Goal: Information Seeking & Learning: Learn about a topic

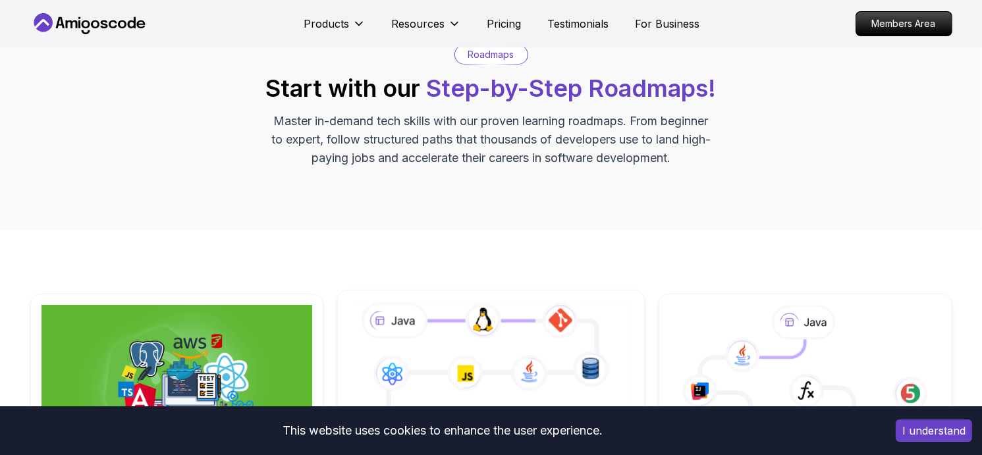
scroll to position [263, 0]
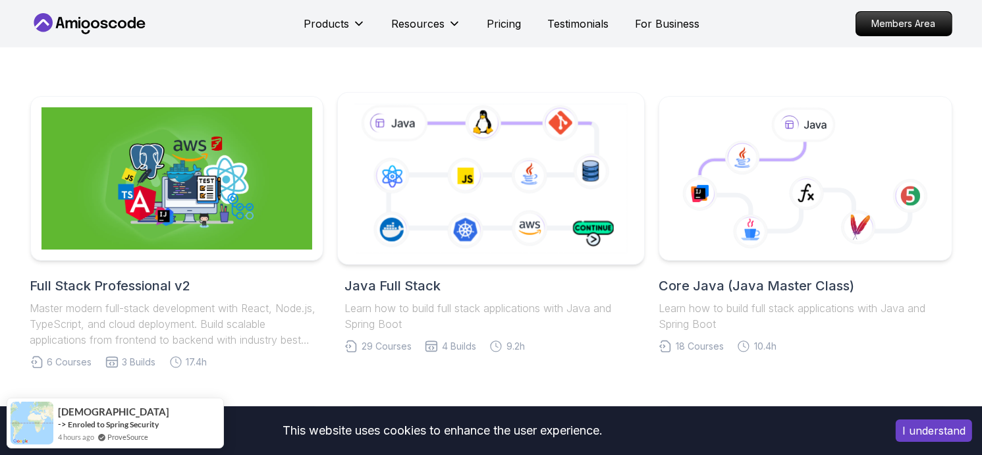
click at [477, 214] on icon at bounding box center [491, 178] width 279 height 155
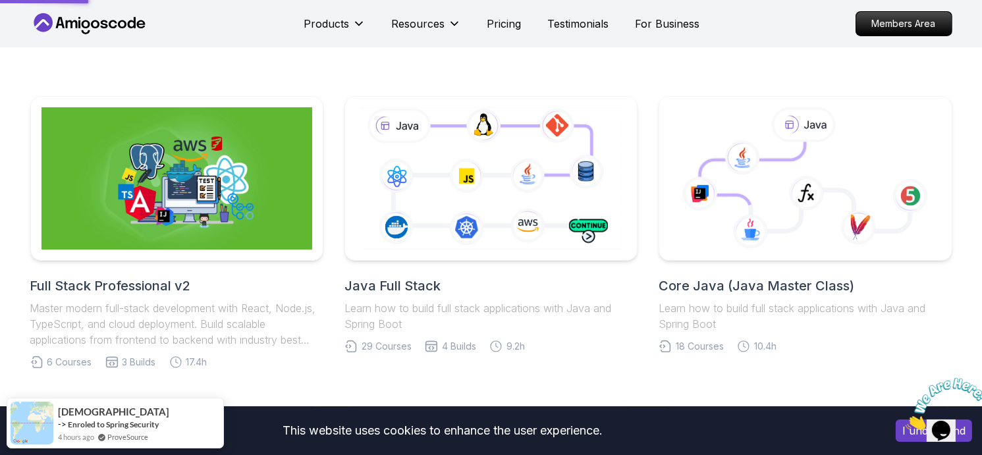
scroll to position [0, 0]
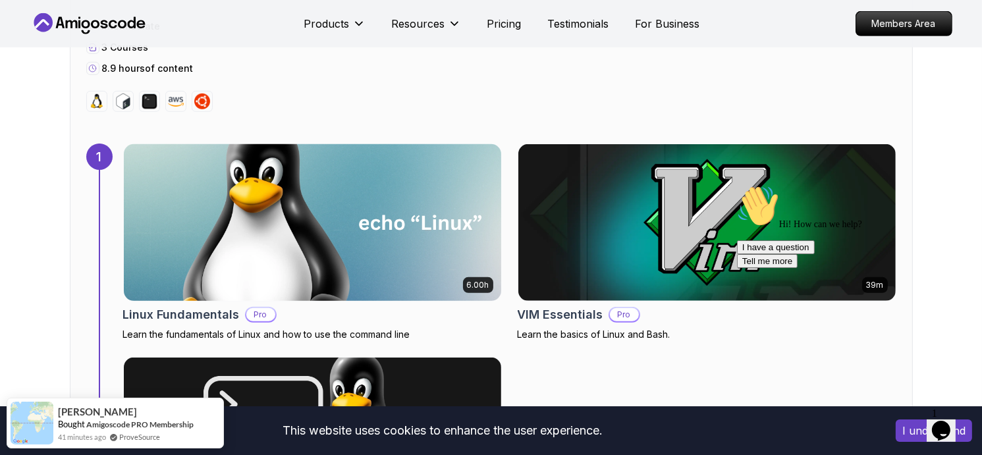
scroll to position [856, 0]
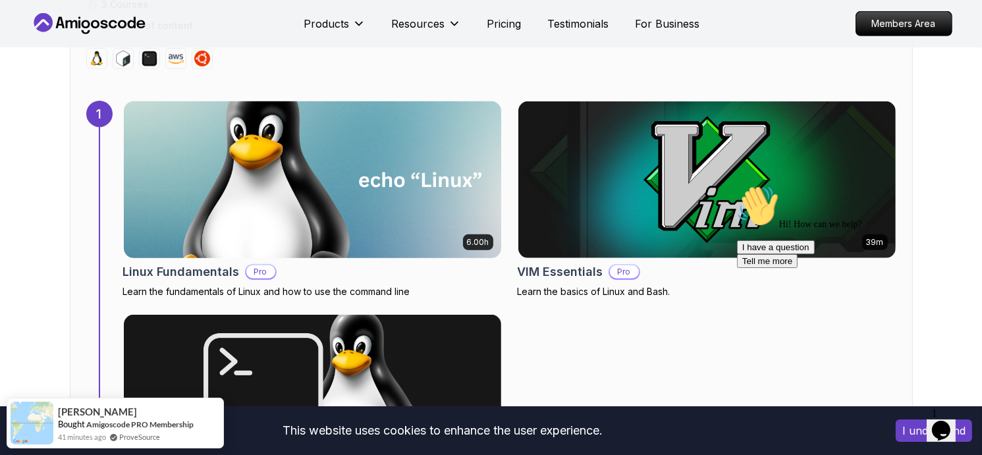
click at [385, 196] on img at bounding box center [312, 179] width 396 height 165
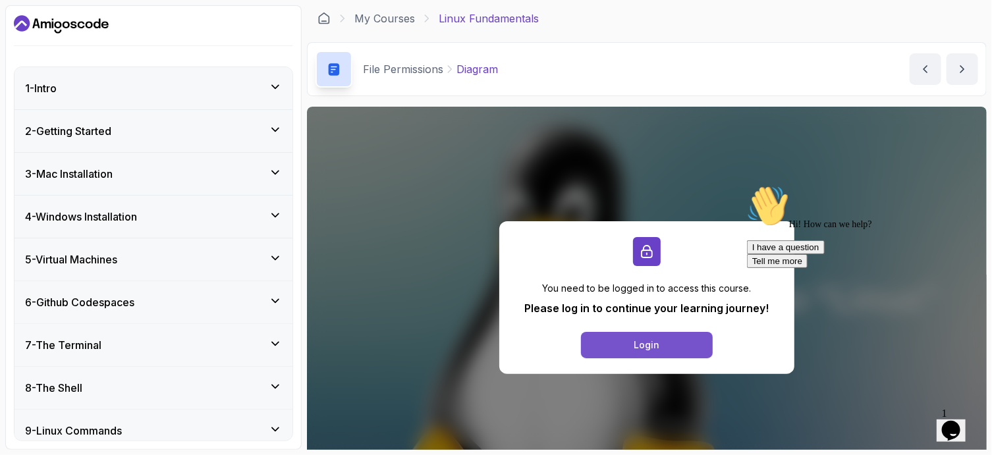
click at [654, 342] on div "Login" at bounding box center [647, 344] width 26 height 13
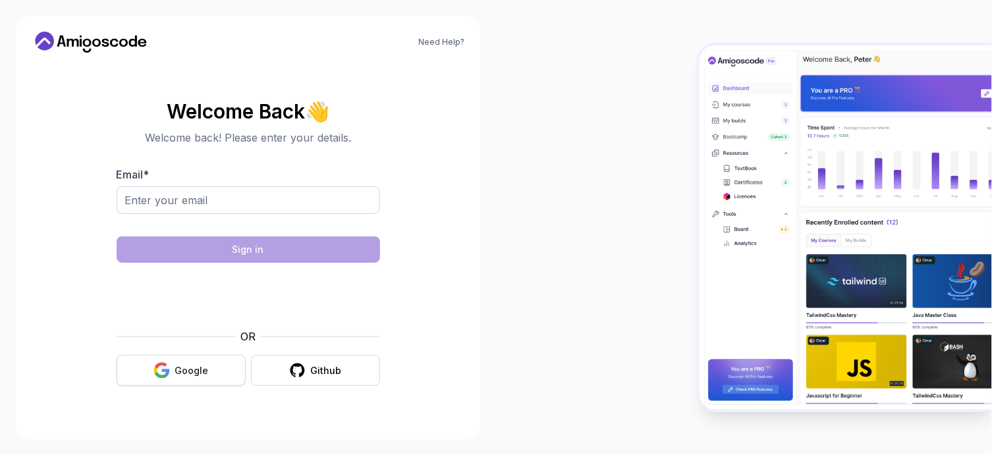
click at [213, 376] on button "Google" at bounding box center [181, 370] width 129 height 31
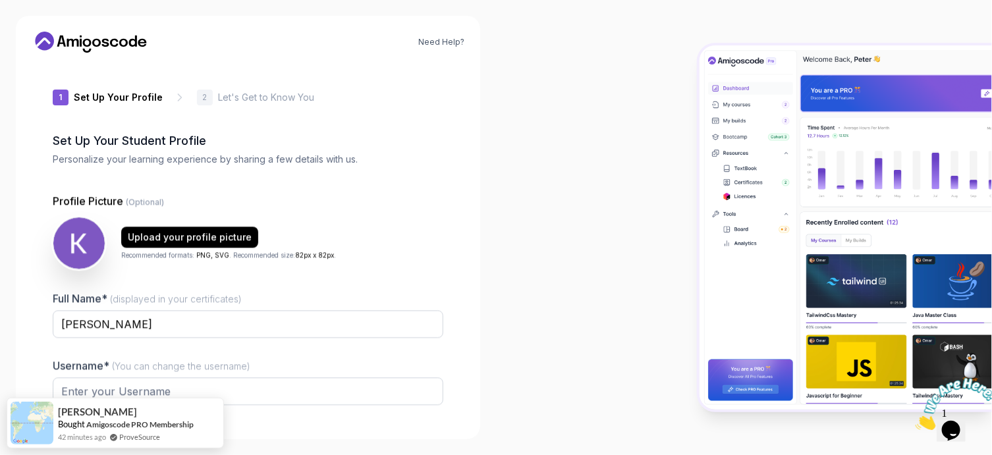
type input "zippybeetle726b2"
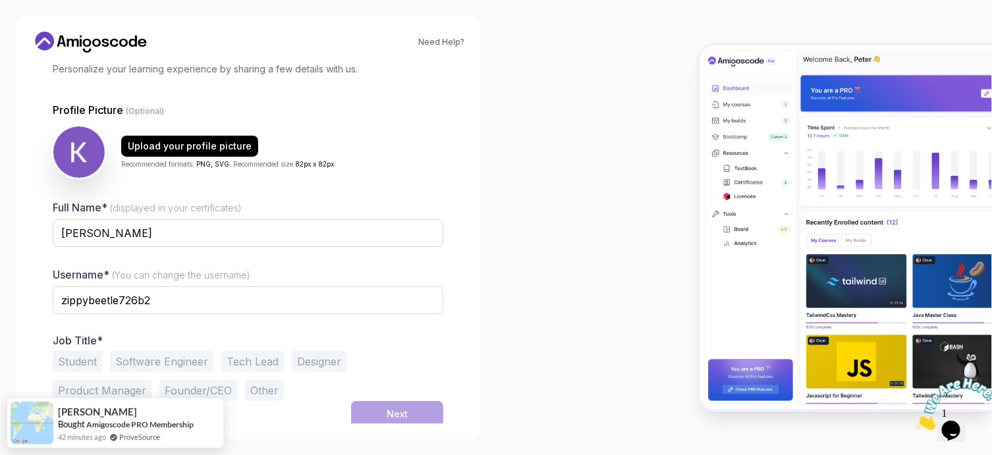
scroll to position [93, 0]
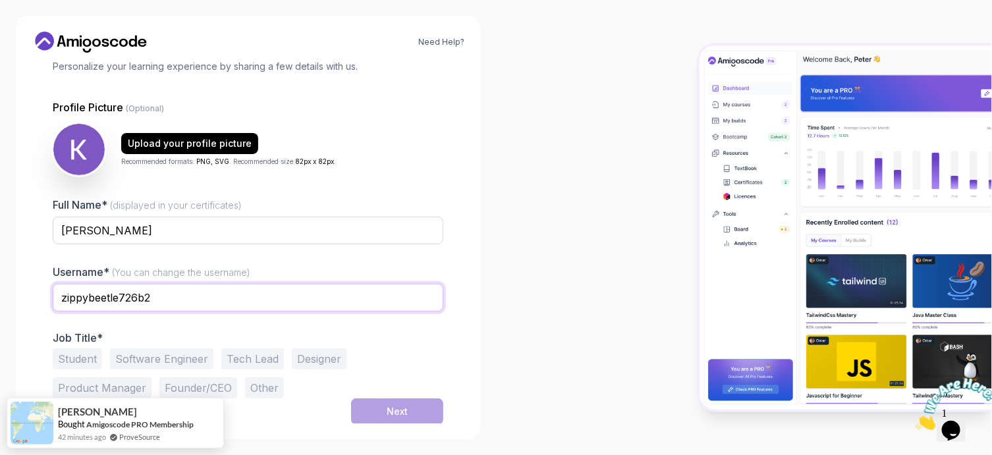
drag, startPoint x: 177, startPoint y: 299, endPoint x: 0, endPoint y: 288, distance: 177.4
click at [0, 288] on div "Need Help? 1 Set Up Your Profile 1 Set Up Your Profile 2 Let's Get to Know You …" at bounding box center [248, 227] width 496 height 455
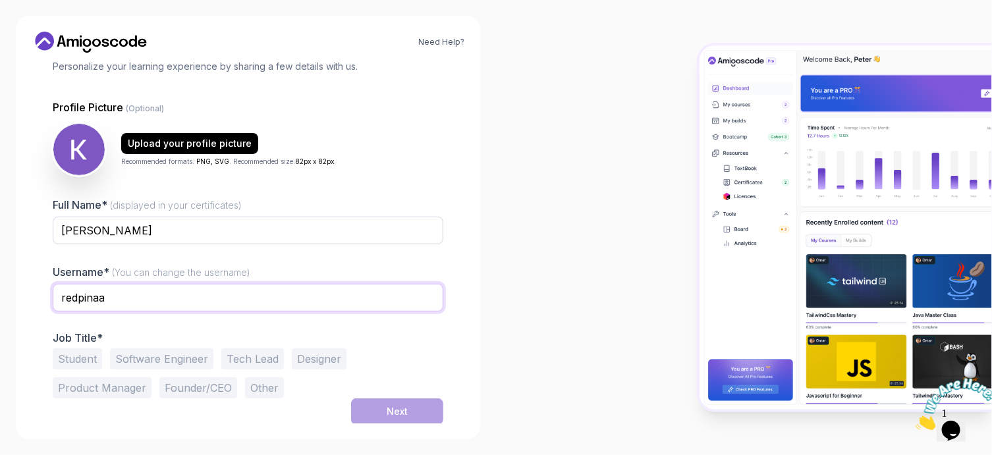
type input "redpinaa"
drag, startPoint x: 448, startPoint y: 364, endPoint x: 434, endPoint y: 358, distance: 15.7
click at [448, 364] on div "1 Set Up Your Profile 1 Set Up Your Profile 2 Let's Get to Know You Set Up Your…" at bounding box center [248, 243] width 433 height 360
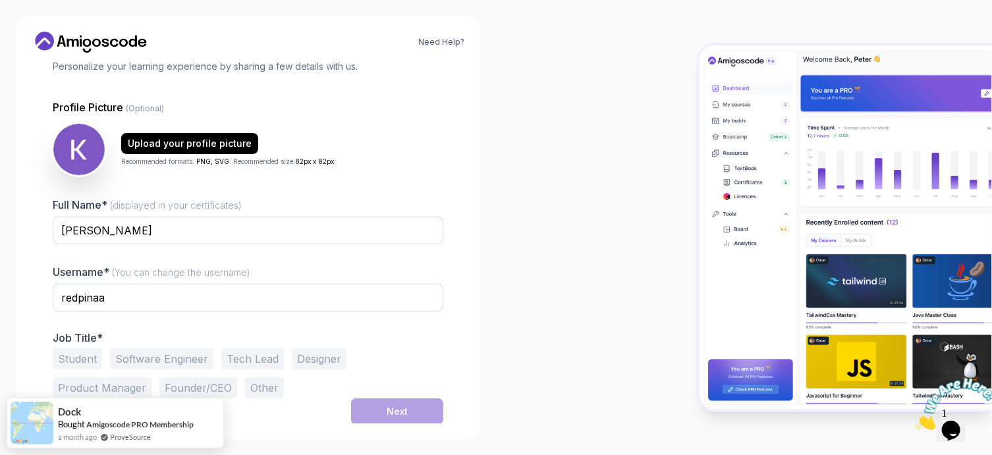
click at [88, 356] on button "Student" at bounding box center [77, 358] width 49 height 21
click at [413, 413] on button "Next" at bounding box center [397, 411] width 92 height 26
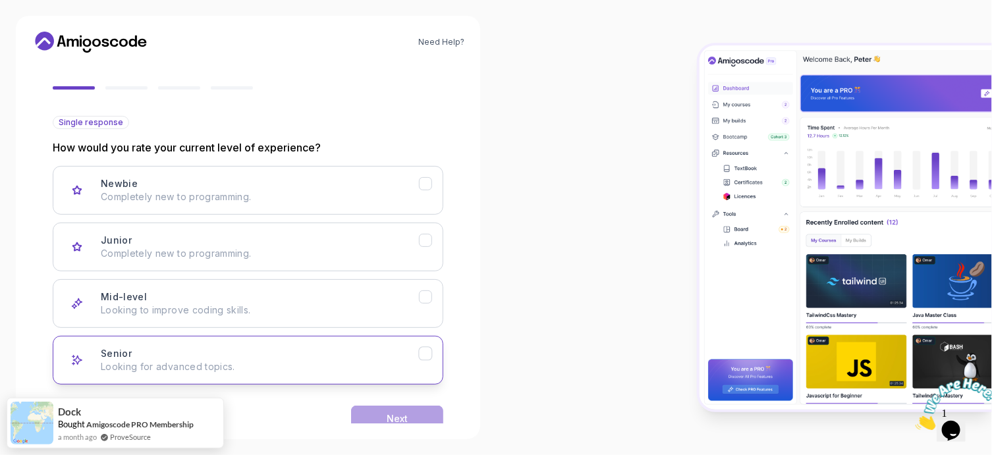
scroll to position [133, 0]
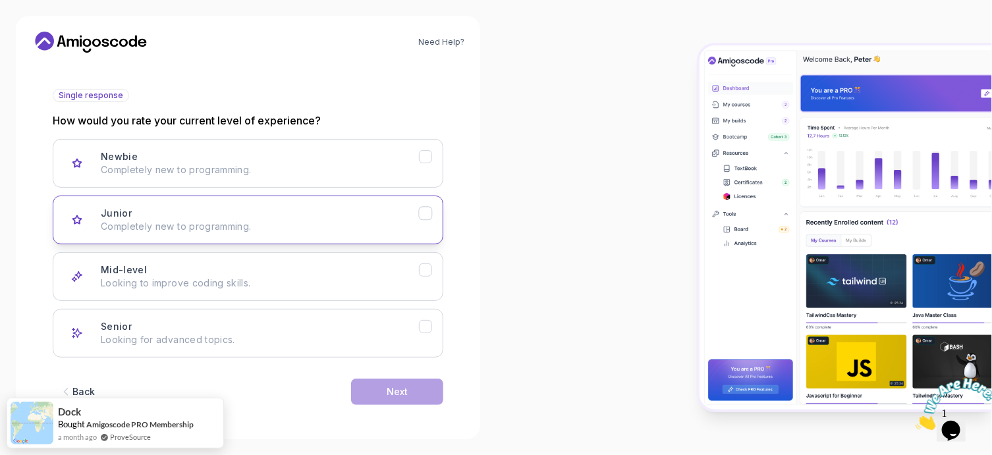
click at [240, 215] on div "Junior Completely new to programming." at bounding box center [260, 220] width 318 height 26
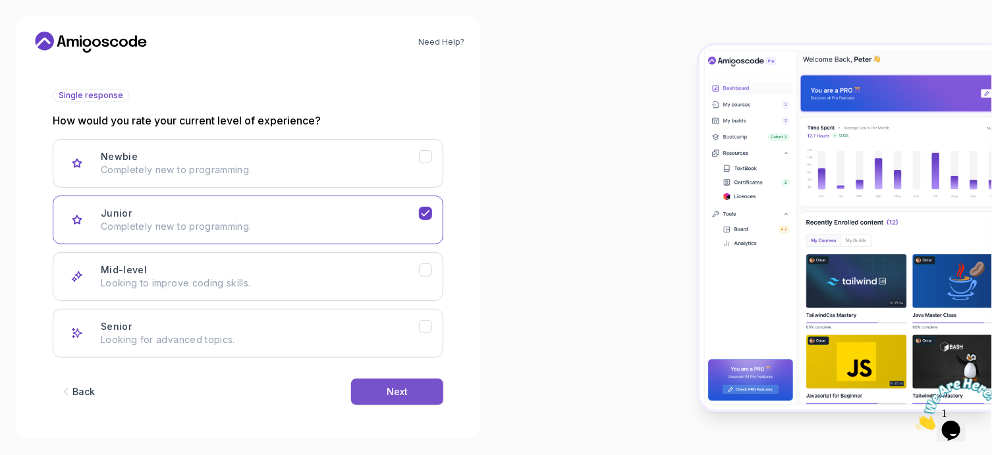
click at [396, 393] on div "Next" at bounding box center [396, 391] width 21 height 13
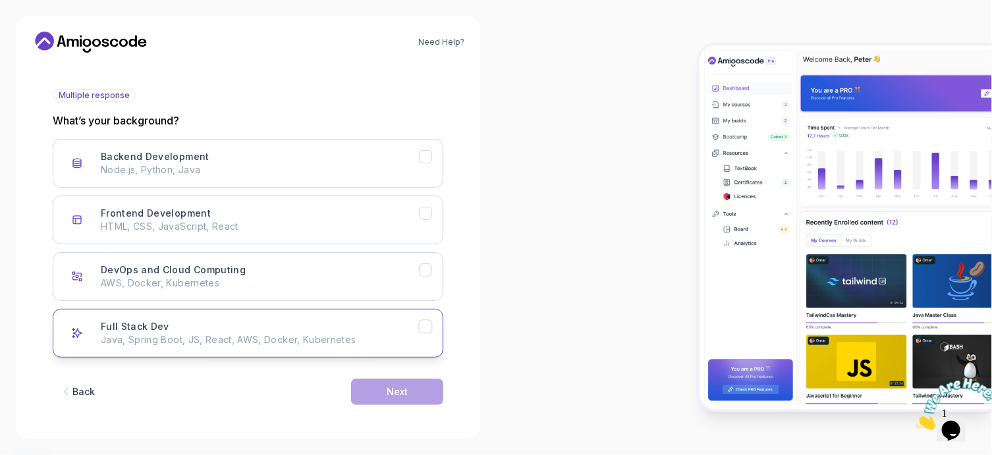
click at [236, 338] on p "Java, Spring Boot, JS, React, AWS, Docker, Kubernetes" at bounding box center [260, 339] width 318 height 13
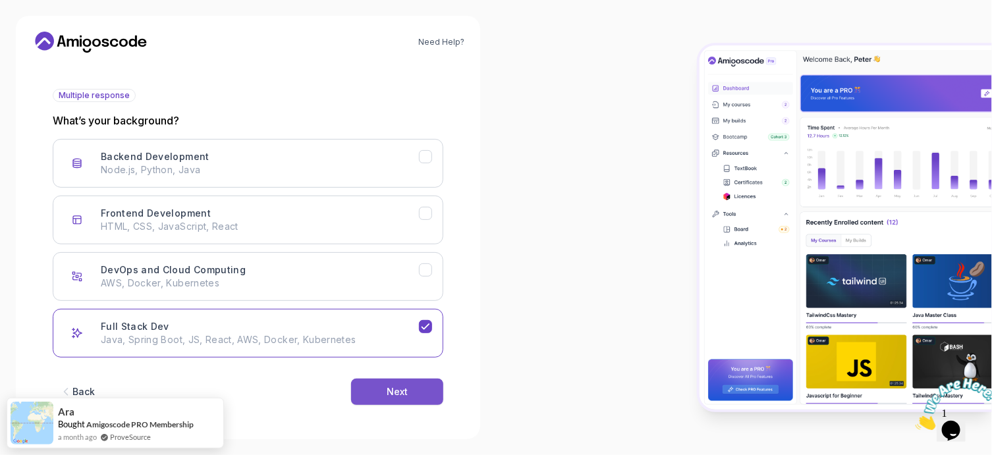
click at [393, 393] on div "Next" at bounding box center [396, 391] width 21 height 13
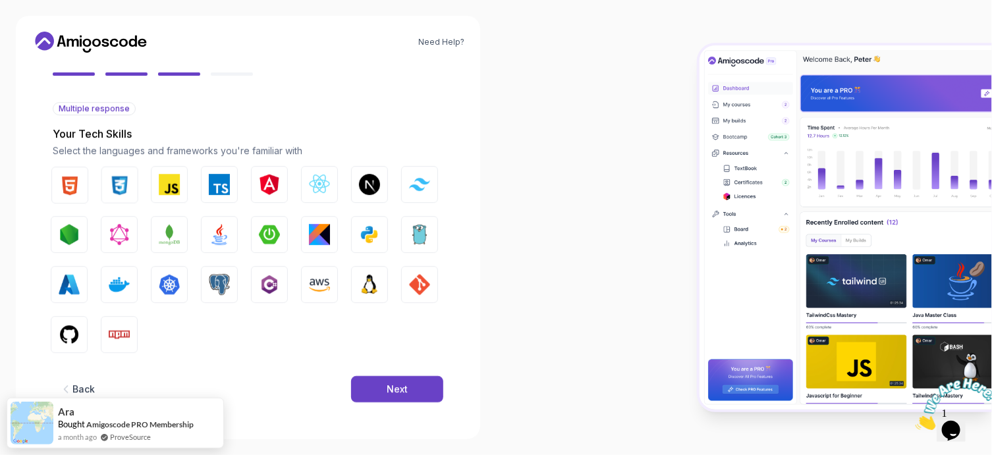
scroll to position [119, 0]
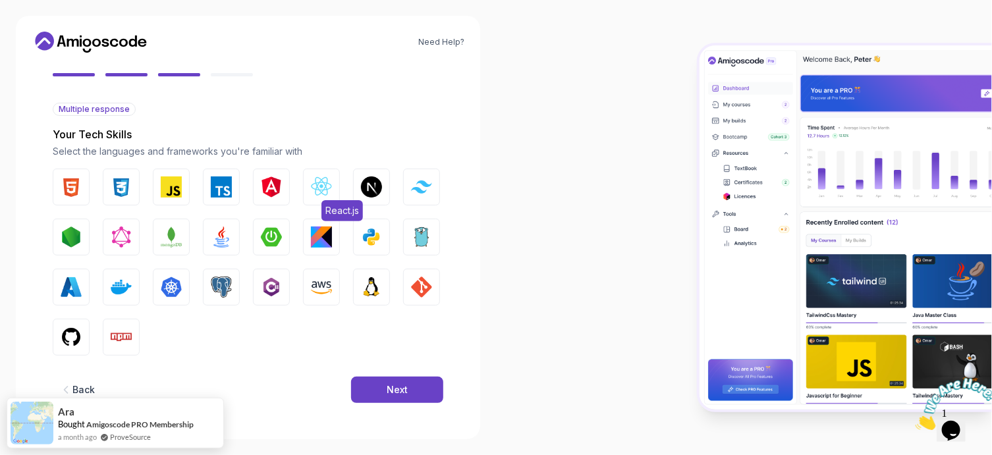
click at [323, 190] on img "button" at bounding box center [321, 186] width 21 height 21
click at [75, 188] on img "button" at bounding box center [71, 186] width 21 height 21
click at [130, 187] on img "button" at bounding box center [121, 186] width 21 height 21
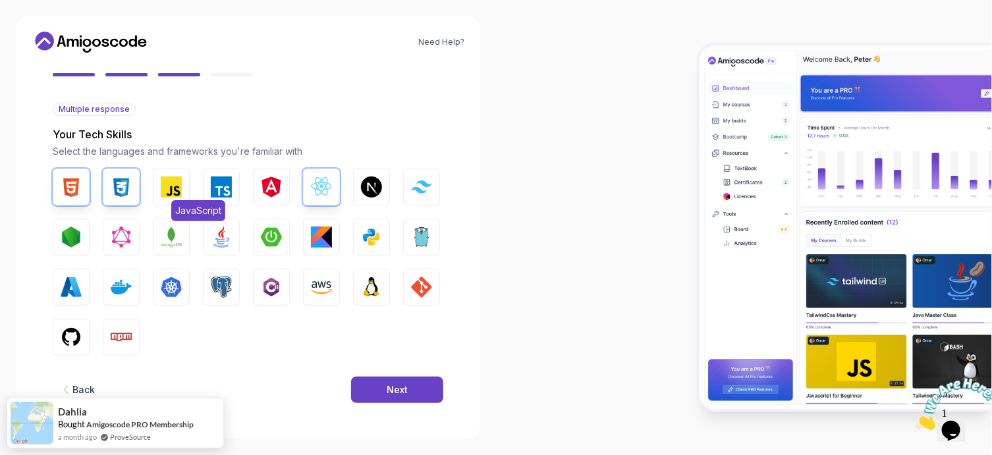
click at [169, 186] on img "button" at bounding box center [171, 186] width 21 height 21
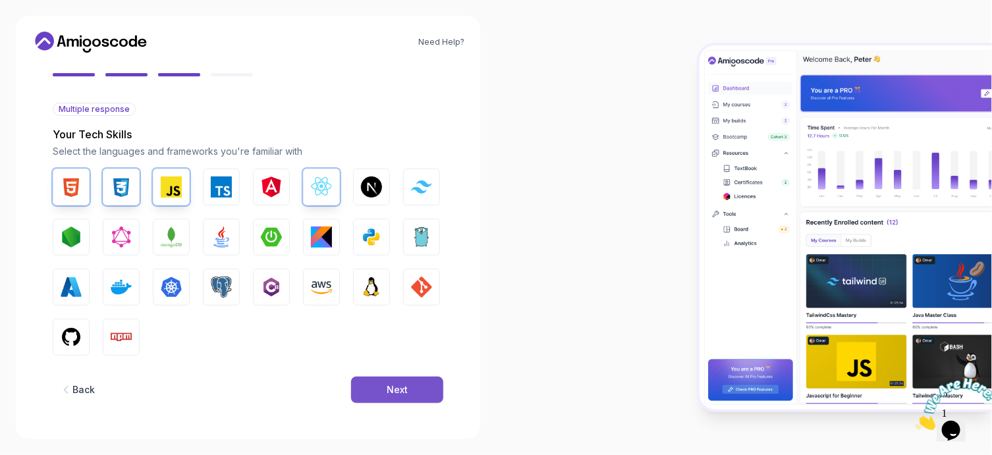
click at [391, 392] on div "Next" at bounding box center [396, 389] width 21 height 13
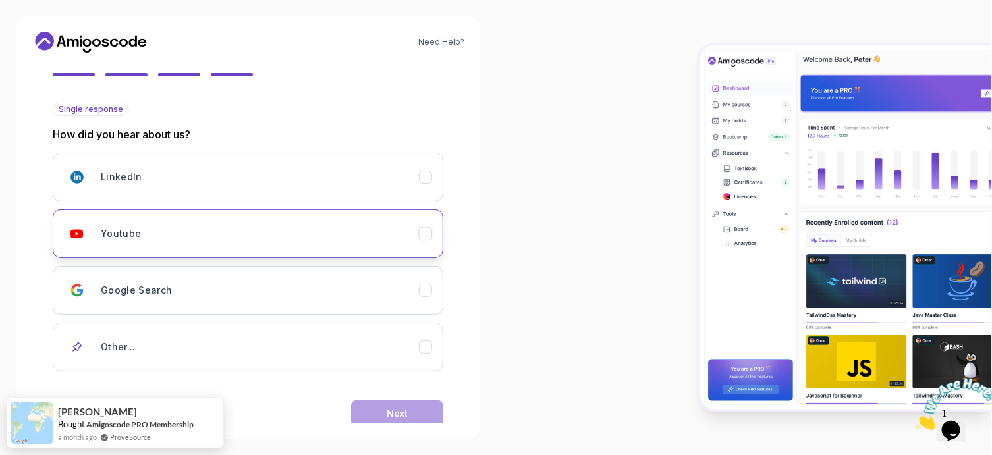
click at [165, 236] on div "Youtube" at bounding box center [260, 234] width 318 height 26
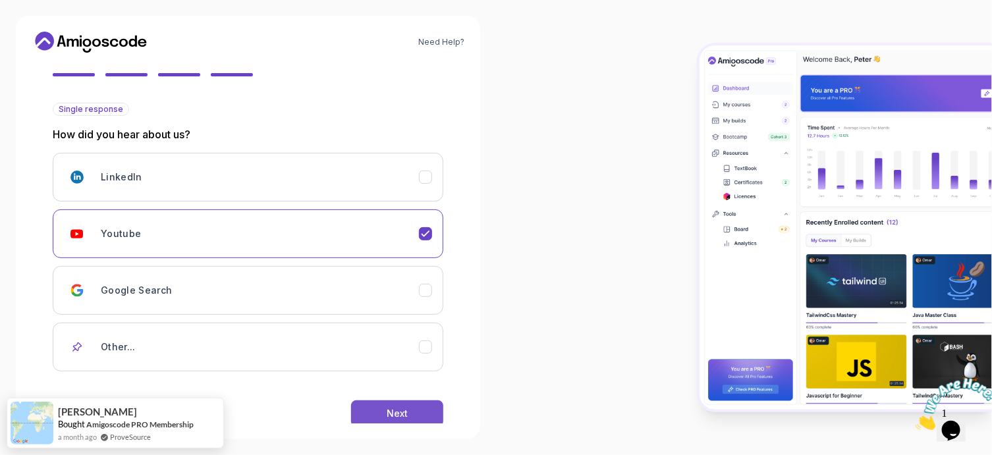
click at [391, 417] on div "Next" at bounding box center [396, 413] width 21 height 13
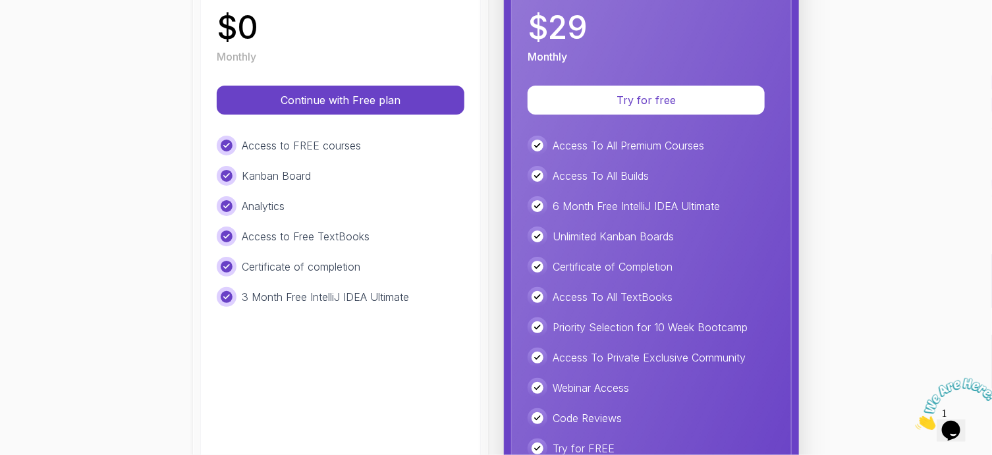
scroll to position [263, 0]
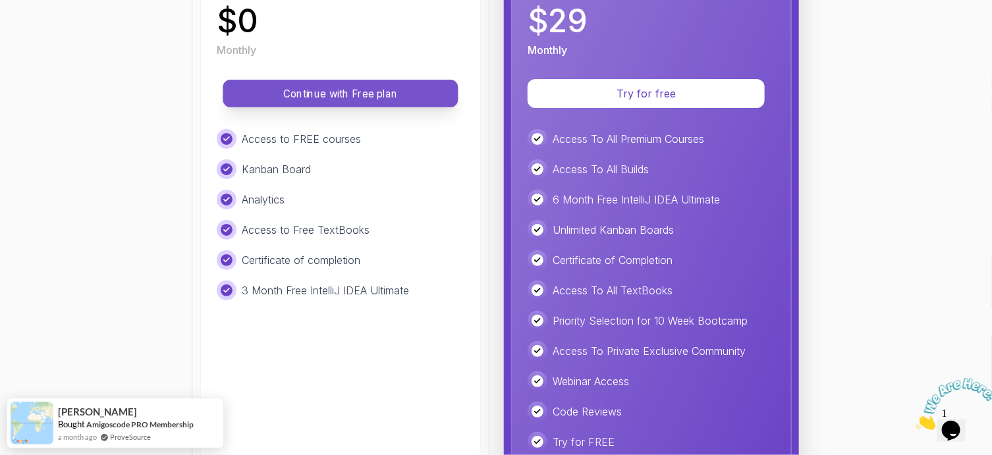
click at [336, 92] on p "Continue with Free plan" at bounding box center [340, 93] width 205 height 15
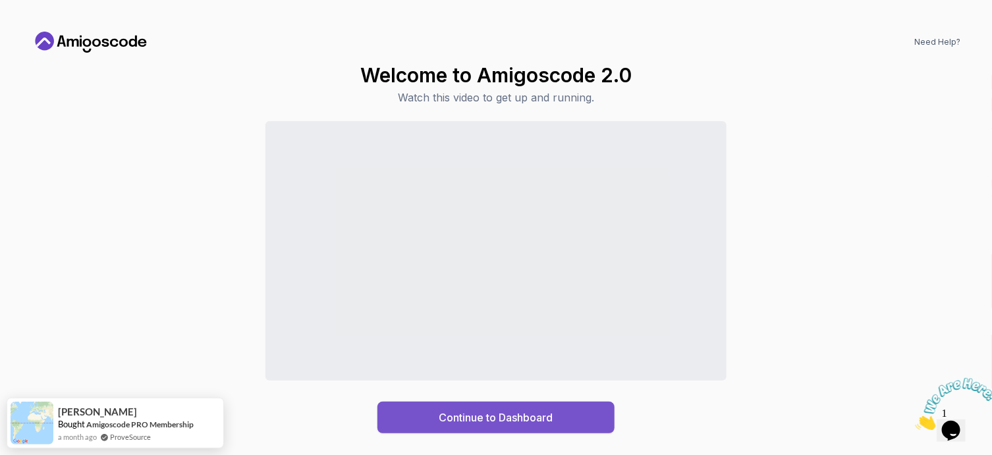
click at [521, 424] on div "Continue to Dashboard" at bounding box center [496, 418] width 114 height 16
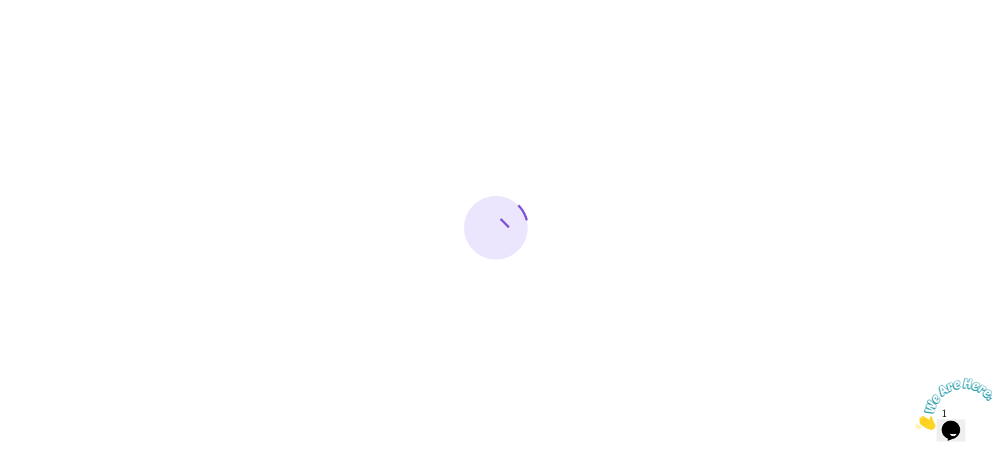
click at [953, 425] on img at bounding box center [956, 403] width 82 height 52
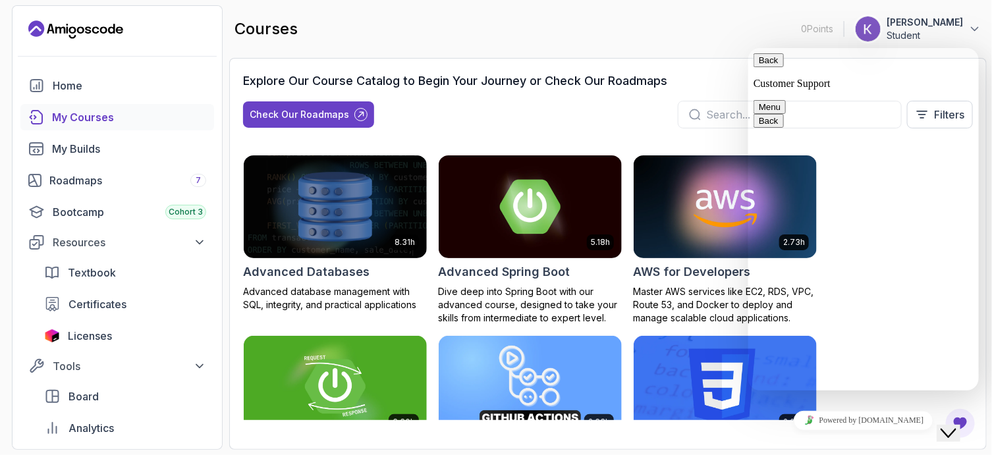
click at [772, 66] on button "Back" at bounding box center [768, 60] width 30 height 14
click at [955, 425] on icon "Close Chat This icon closes the chat window." at bounding box center [948, 433] width 16 height 16
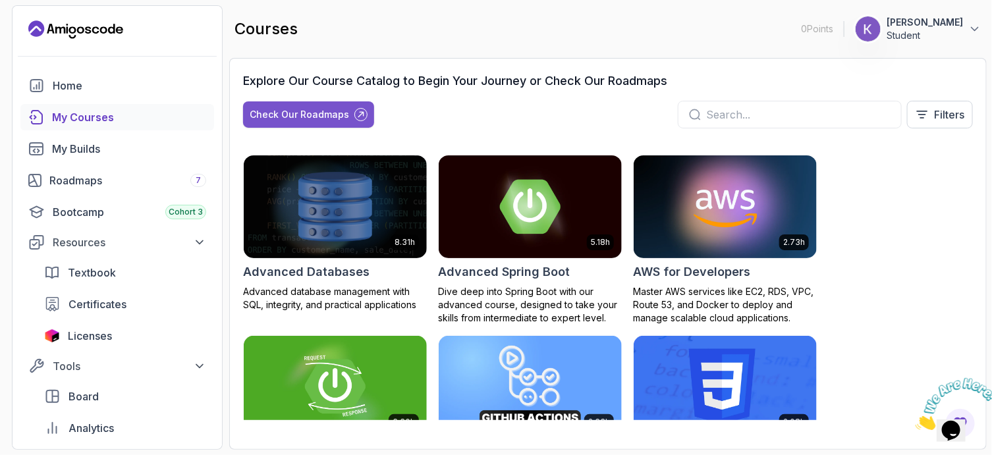
click at [313, 113] on div "Check Our Roadmaps" at bounding box center [299, 114] width 99 height 13
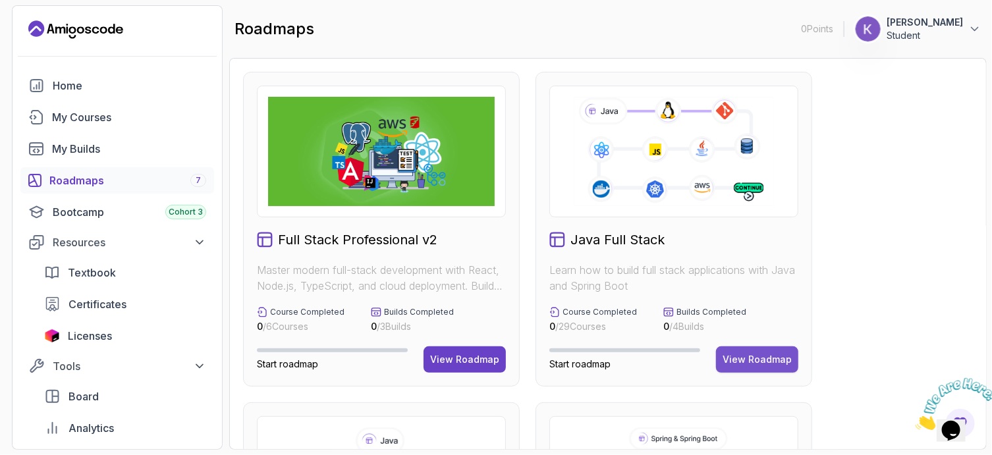
click at [751, 359] on div "View Roadmap" at bounding box center [756, 359] width 69 height 13
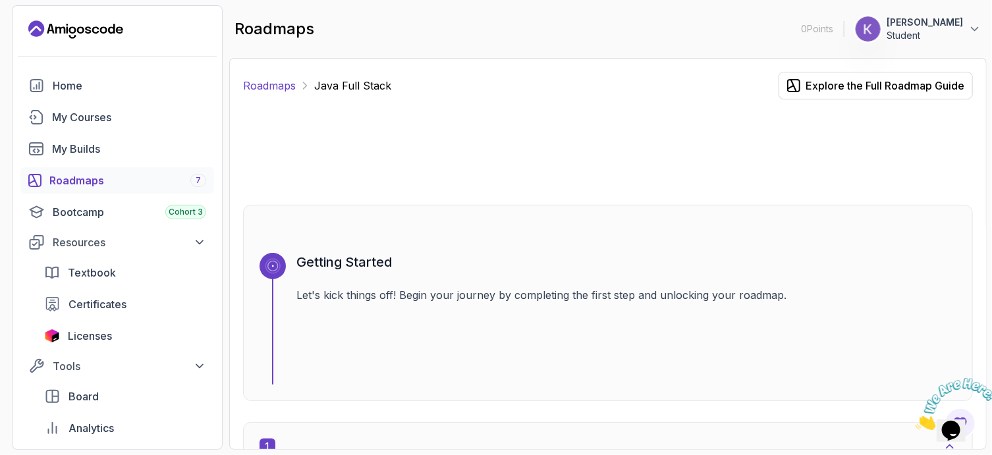
click at [261, 84] on link "Roadmaps" at bounding box center [269, 86] width 53 height 16
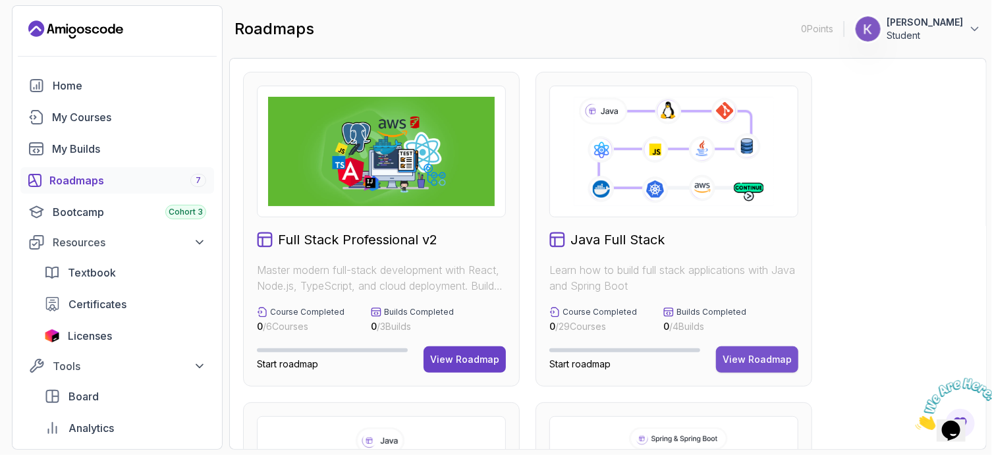
click at [774, 364] on div "View Roadmap" at bounding box center [756, 359] width 69 height 13
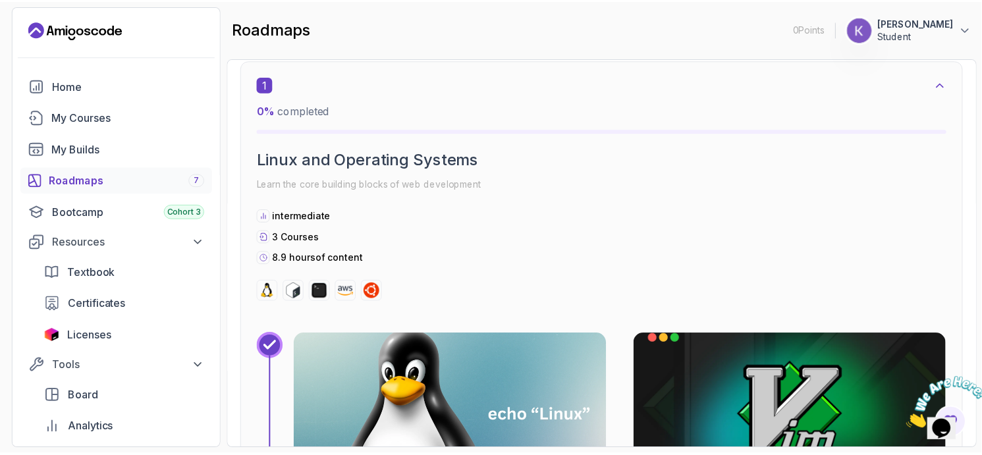
scroll to position [461, 0]
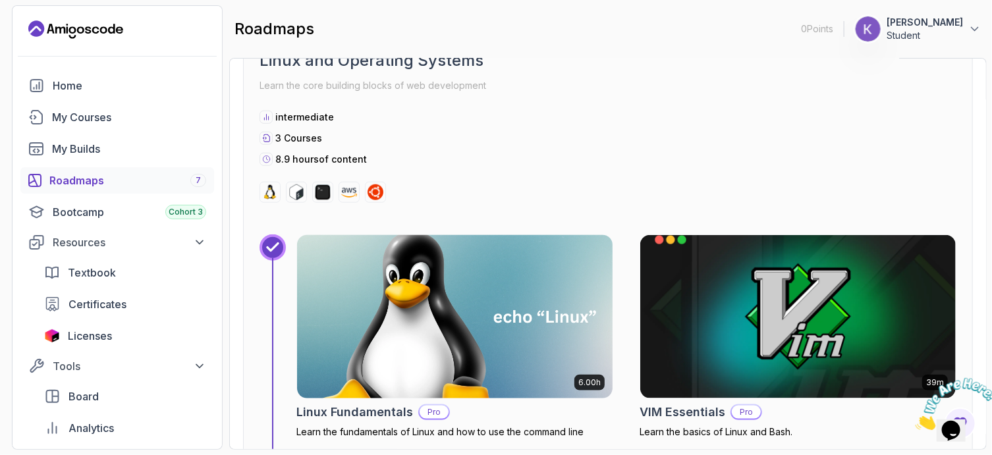
click at [460, 308] on img at bounding box center [454, 316] width 331 height 171
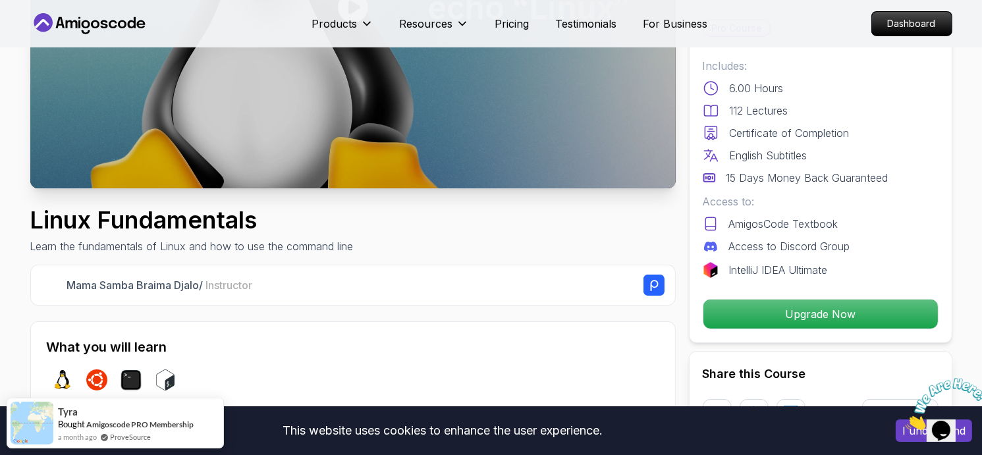
scroll to position [329, 0]
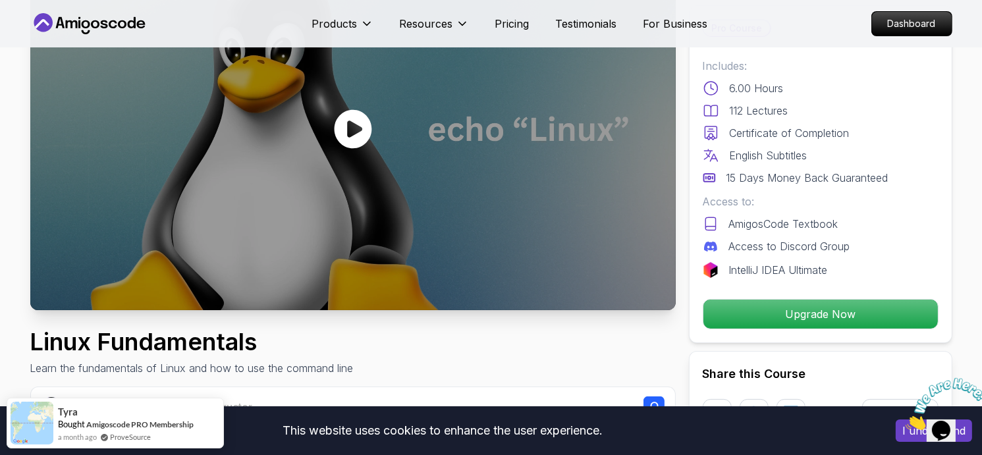
scroll to position [66, 0]
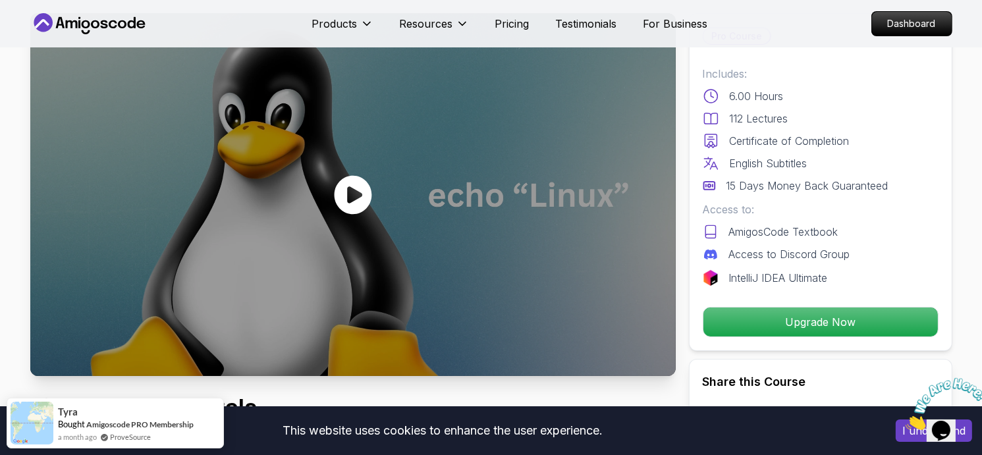
click at [392, 221] on div at bounding box center [352, 194] width 645 height 363
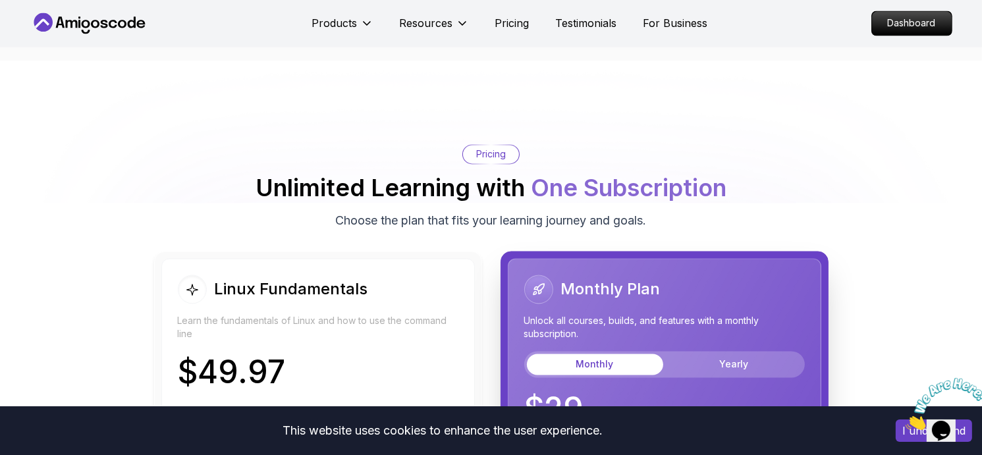
scroll to position [2765, 0]
click at [763, 363] on button "Yearly" at bounding box center [734, 365] width 136 height 21
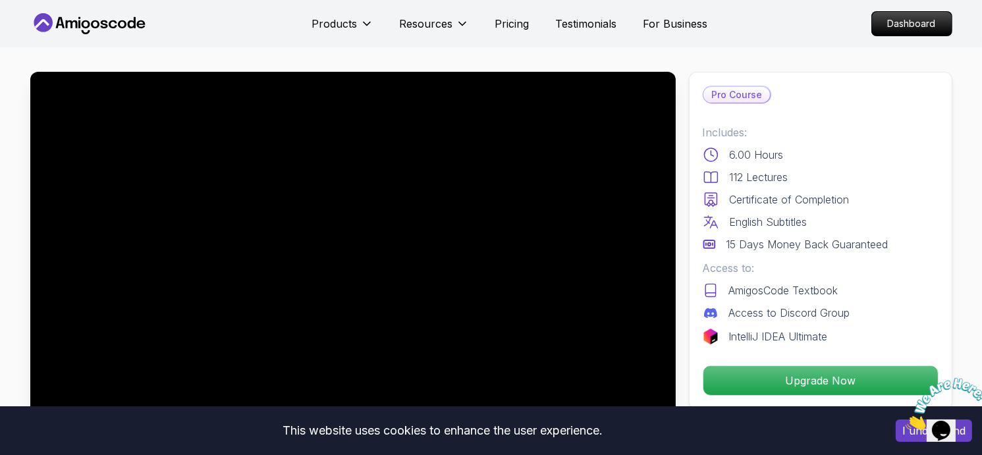
scroll to position [0, 0]
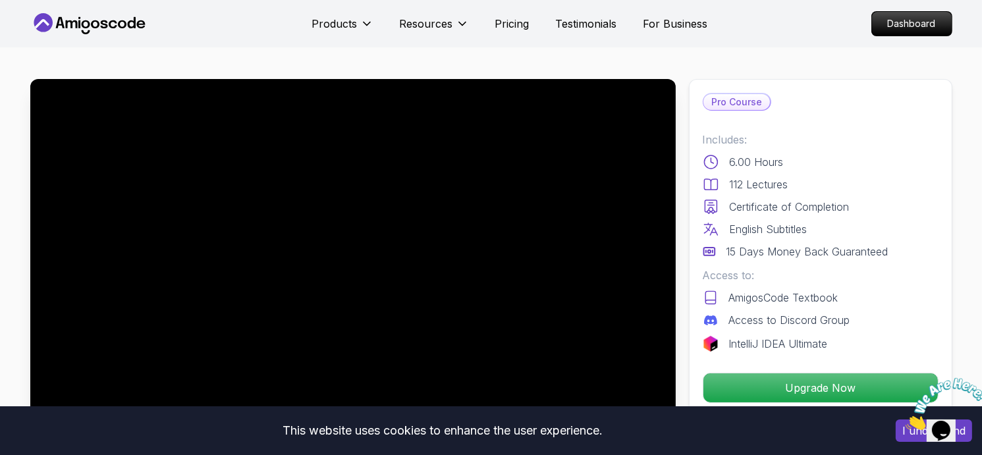
click at [100, 28] on icon at bounding box center [89, 23] width 119 height 21
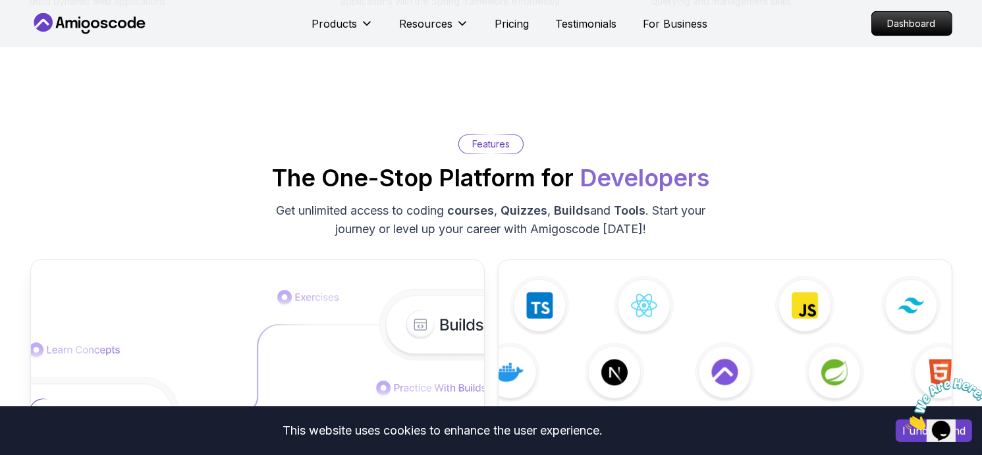
scroll to position [2041, 0]
